Goal: Task Accomplishment & Management: Complete application form

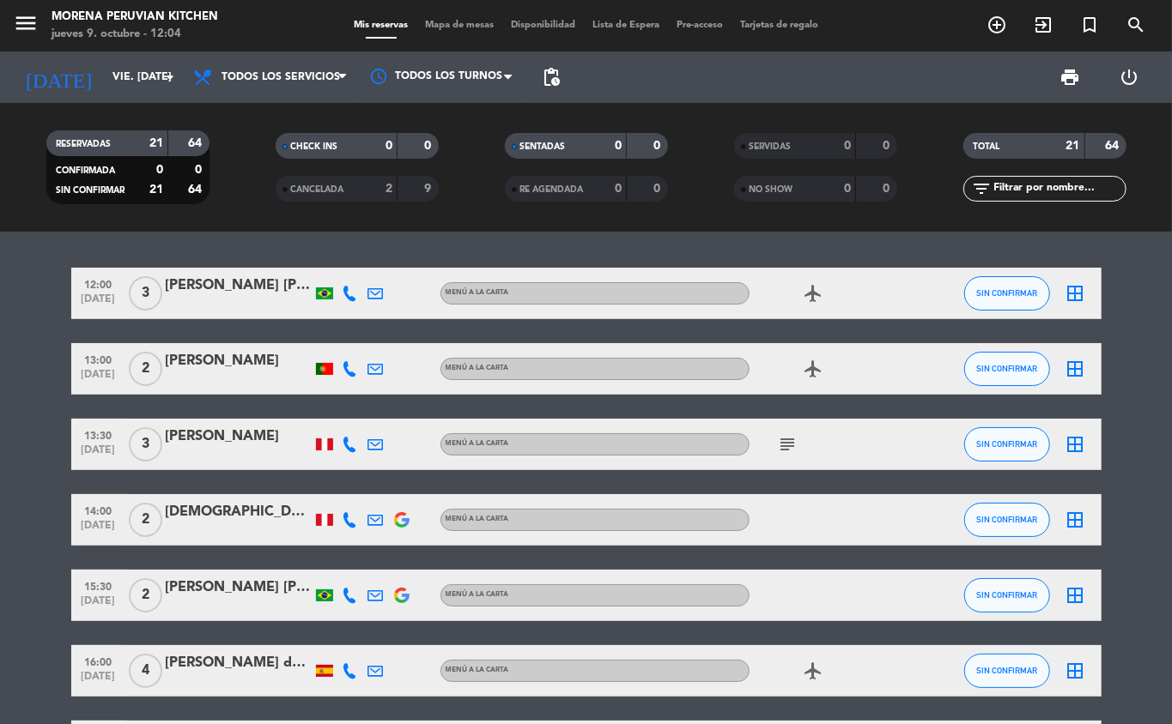
click at [991, 24] on icon "add_circle_outline" at bounding box center [996, 25] width 21 height 21
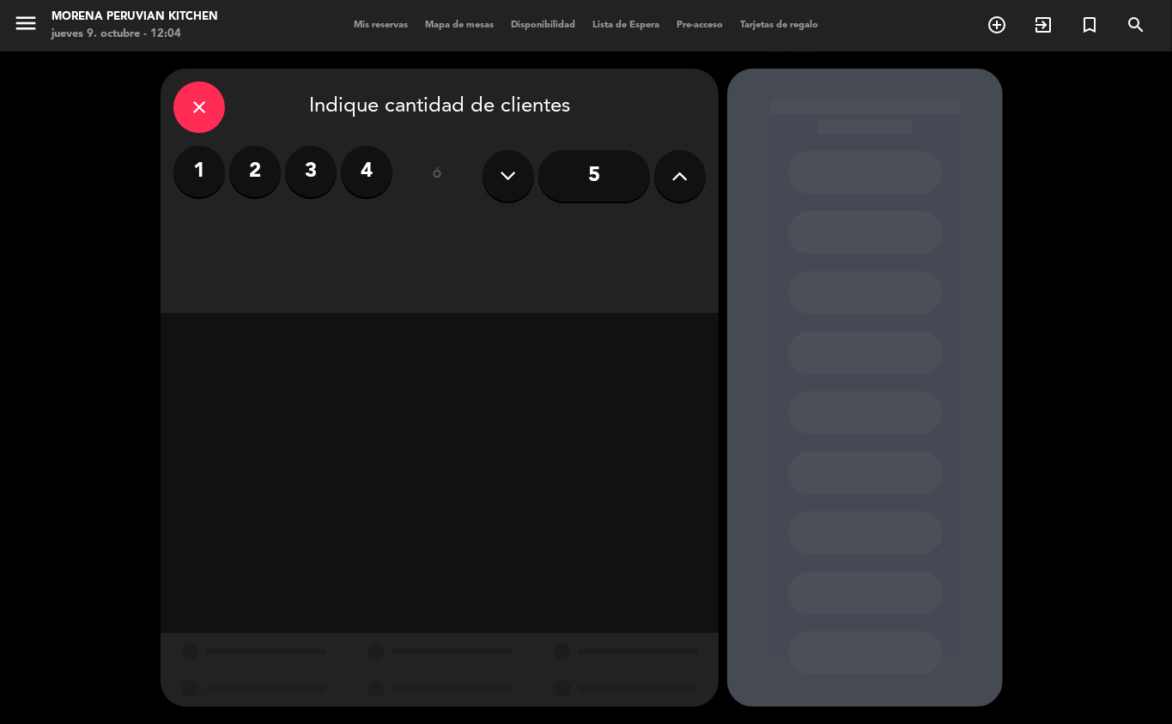
click at [297, 175] on label "3" at bounding box center [311, 172] width 52 height 52
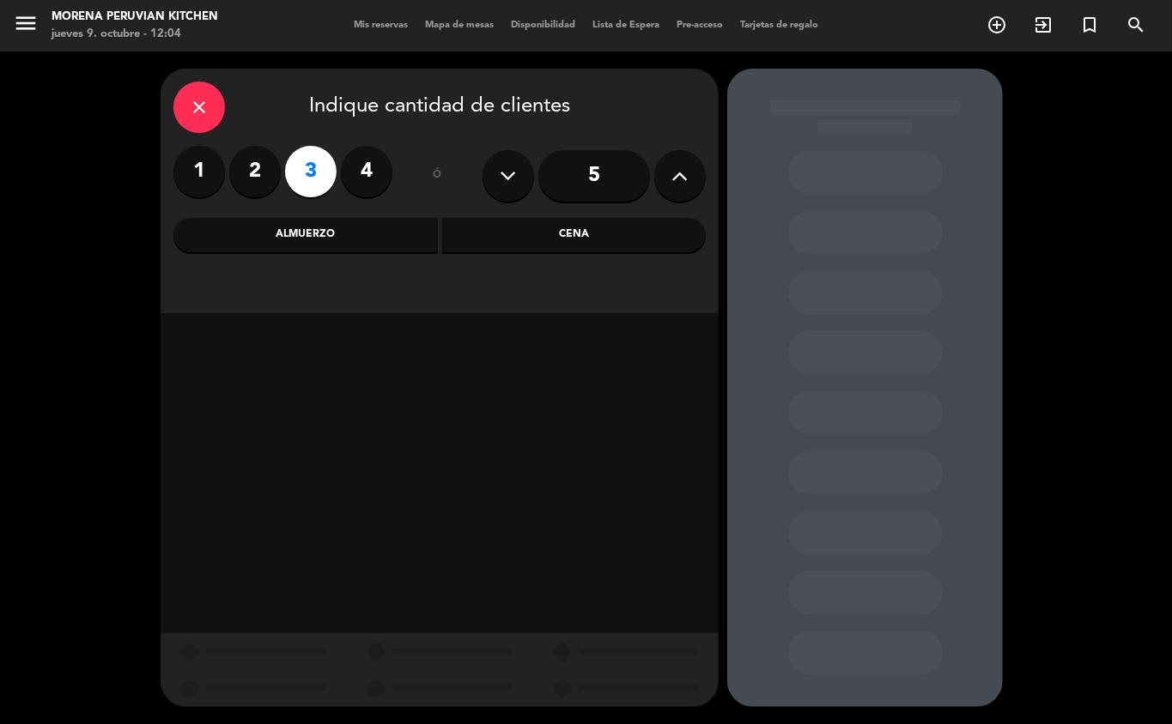
click at [341, 224] on div "Almuerzo" at bounding box center [305, 235] width 264 height 34
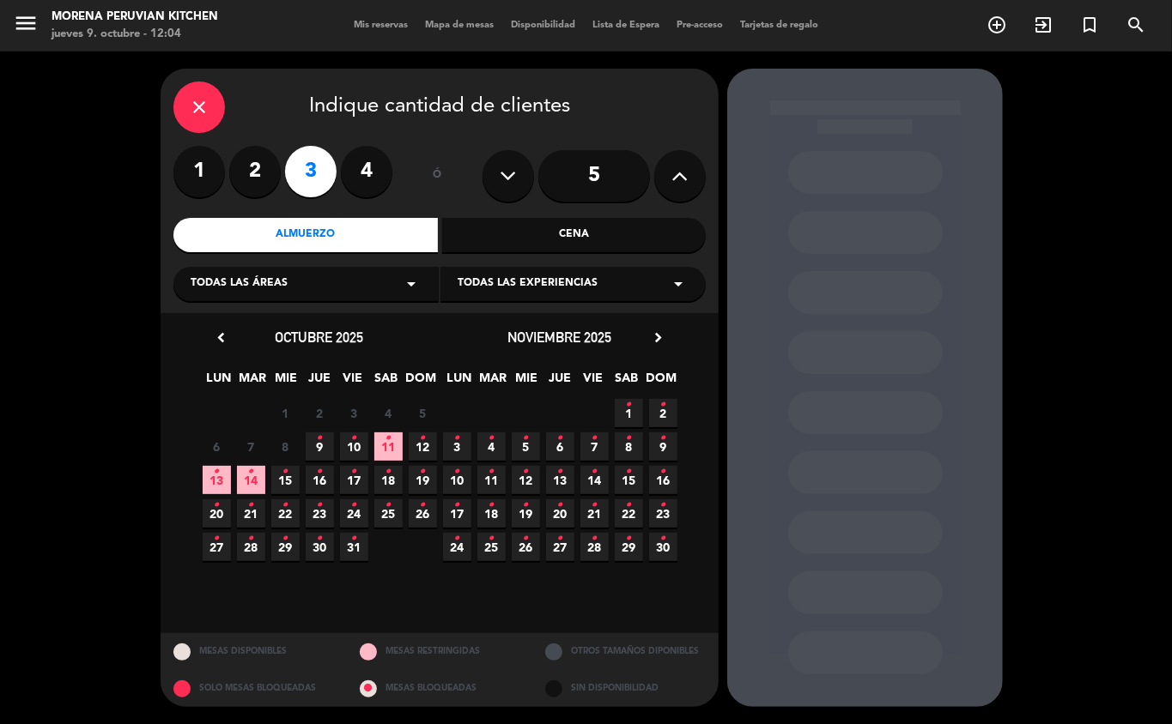
click at [317, 448] on icon "•" at bounding box center [320, 438] width 6 height 27
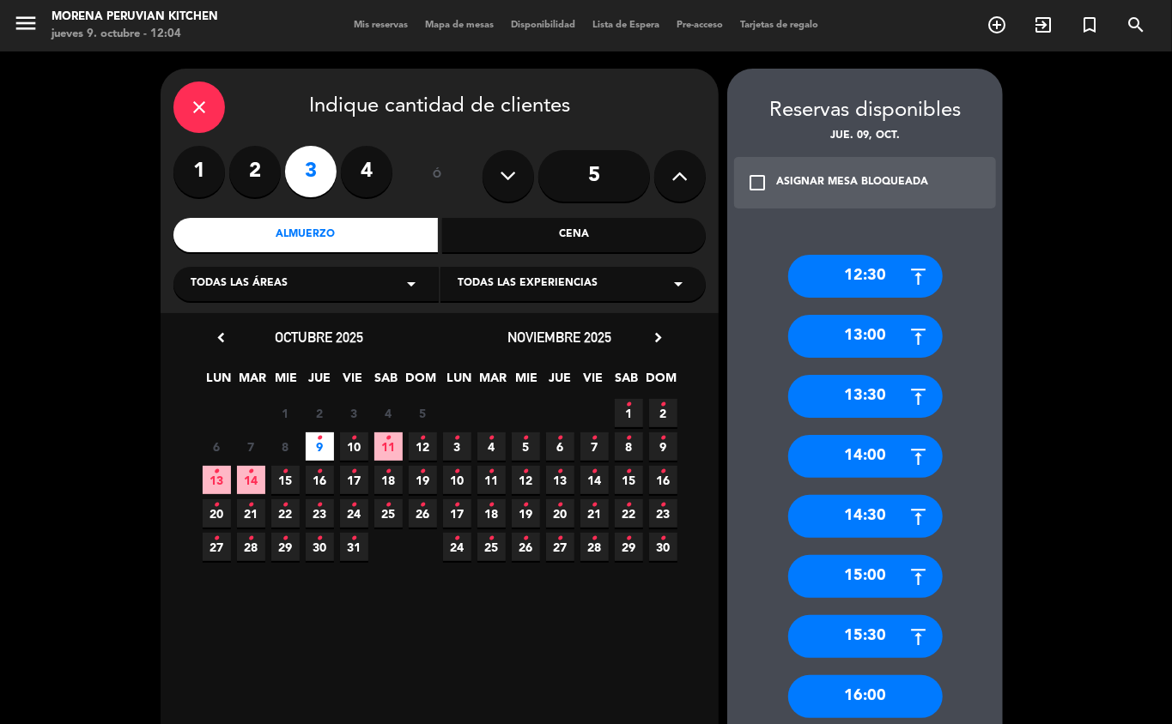
click at [877, 398] on div "13:30" at bounding box center [865, 396] width 155 height 43
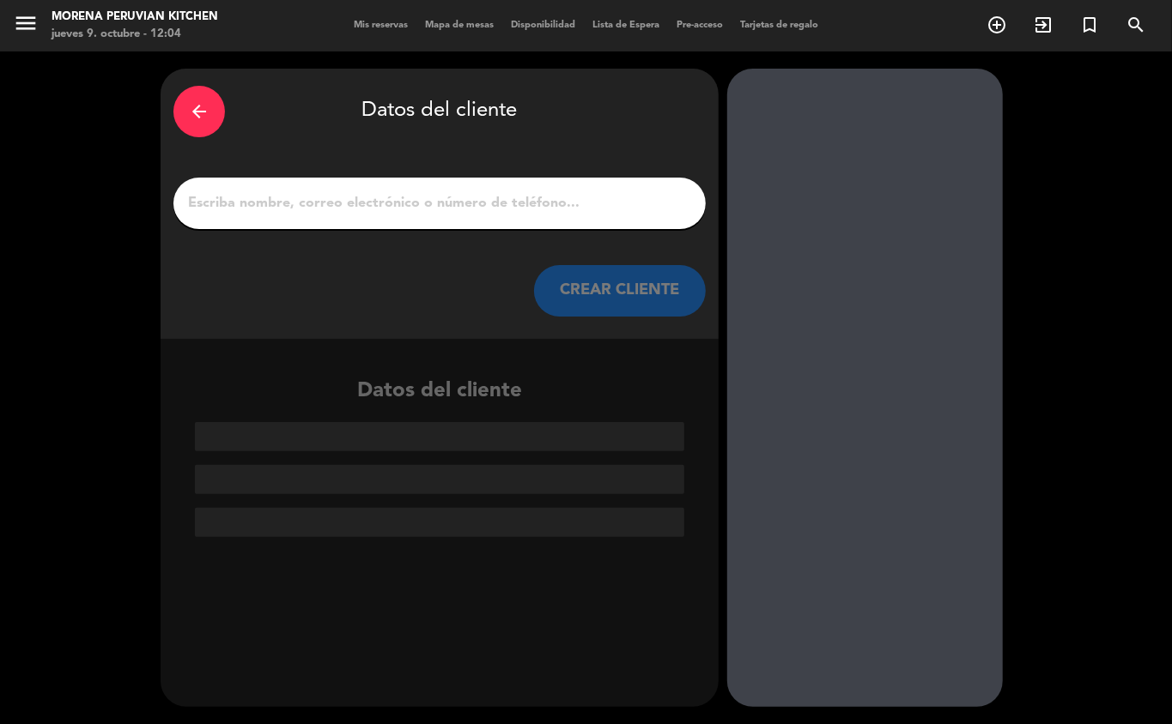
click at [505, 209] on input "1" at bounding box center [439, 203] width 506 height 24
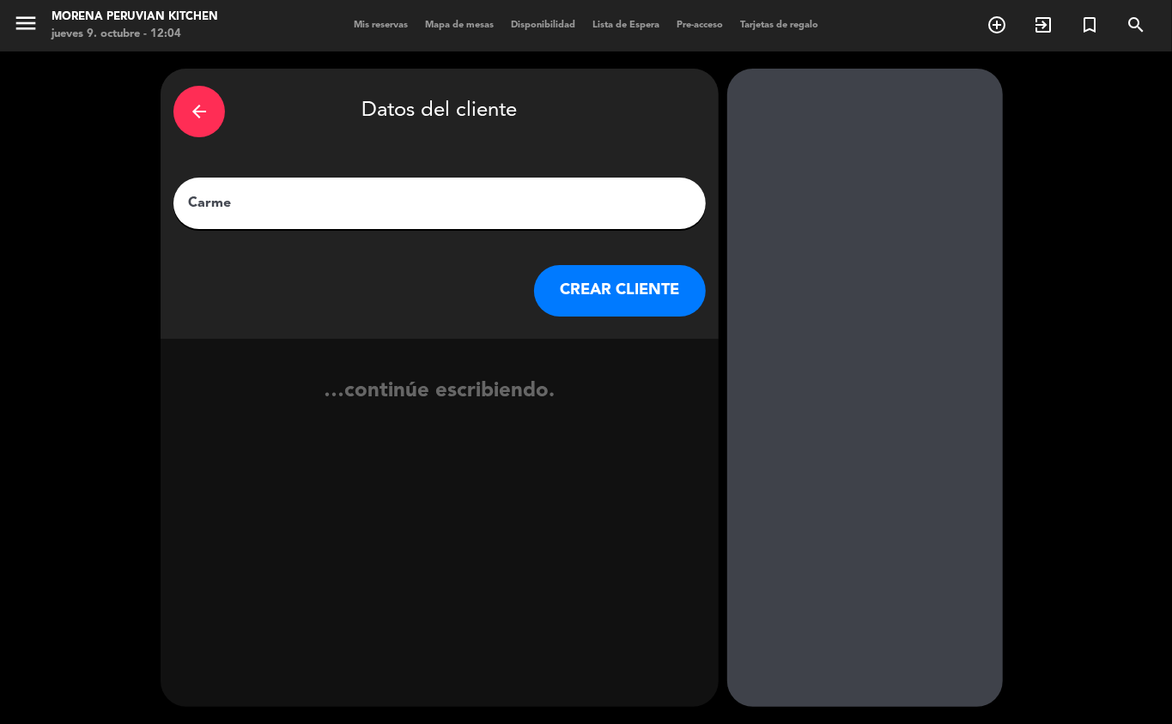
type input "[PERSON_NAME]"
click at [639, 279] on button "CREAR CLIENTE" at bounding box center [620, 291] width 172 height 52
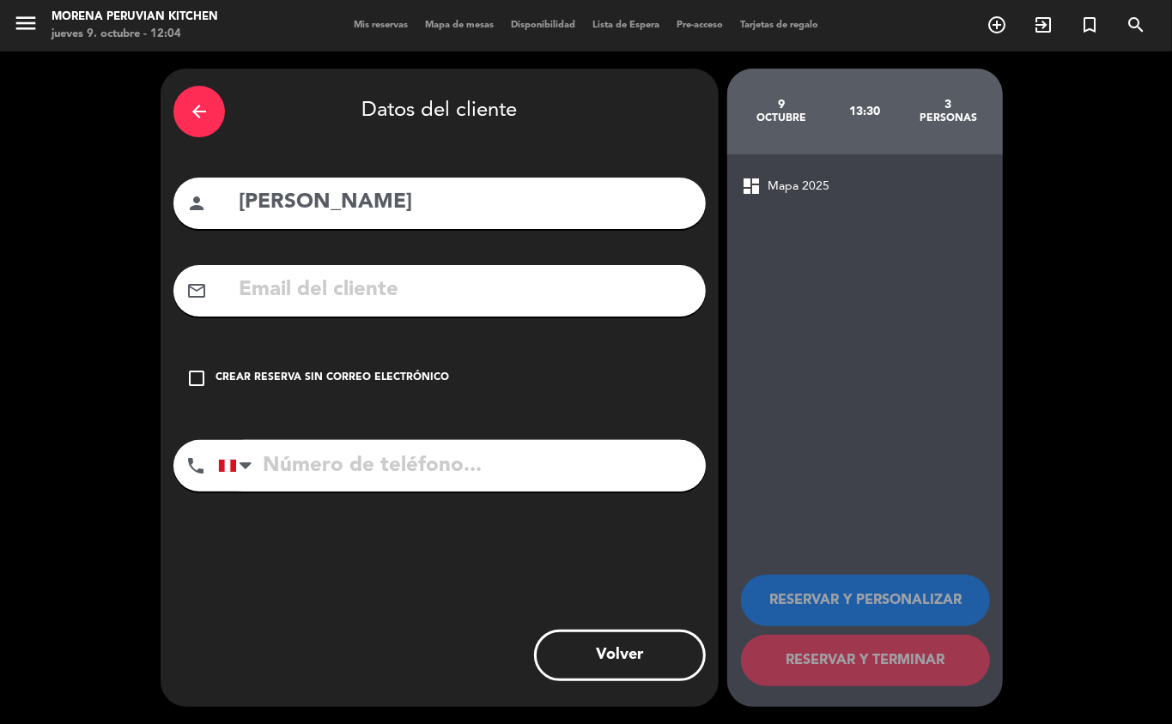
click at [270, 376] on div "Crear reserva sin correo electrónico" at bounding box center [331, 378] width 233 height 17
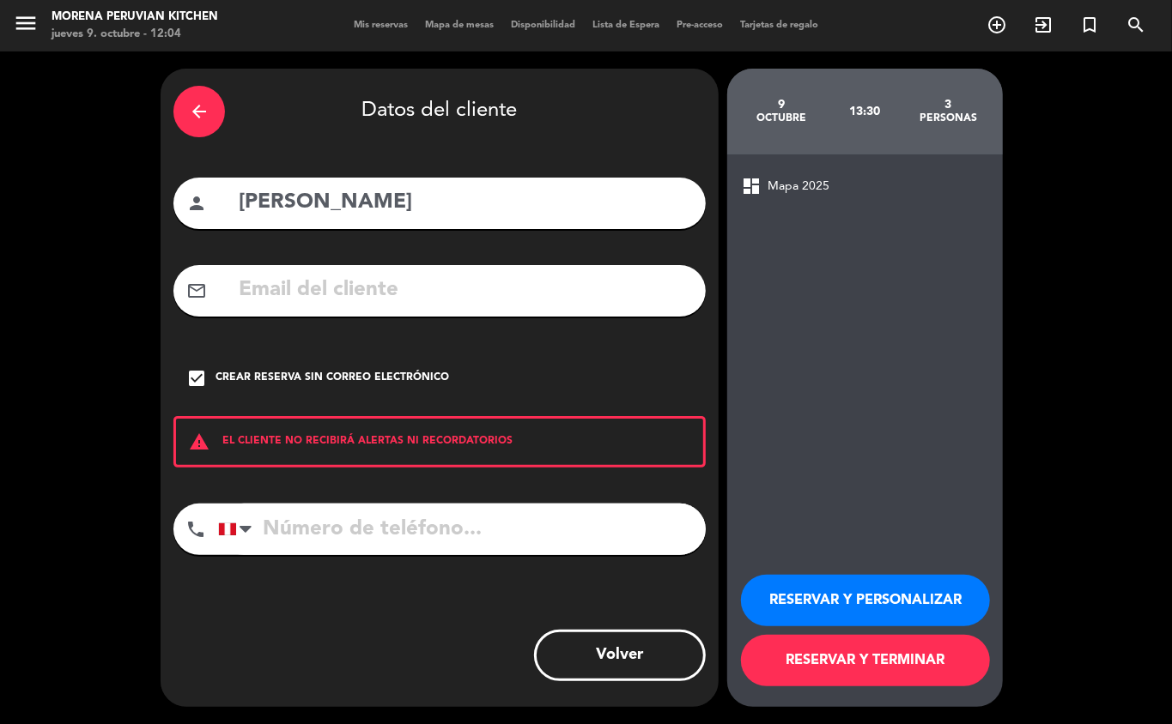
click at [350, 523] on input "tel" at bounding box center [462, 530] width 488 height 52
type input "998121185"
click at [920, 664] on button "RESERVAR Y TERMINAR" at bounding box center [865, 661] width 249 height 52
